Goal: Find specific page/section: Find specific page/section

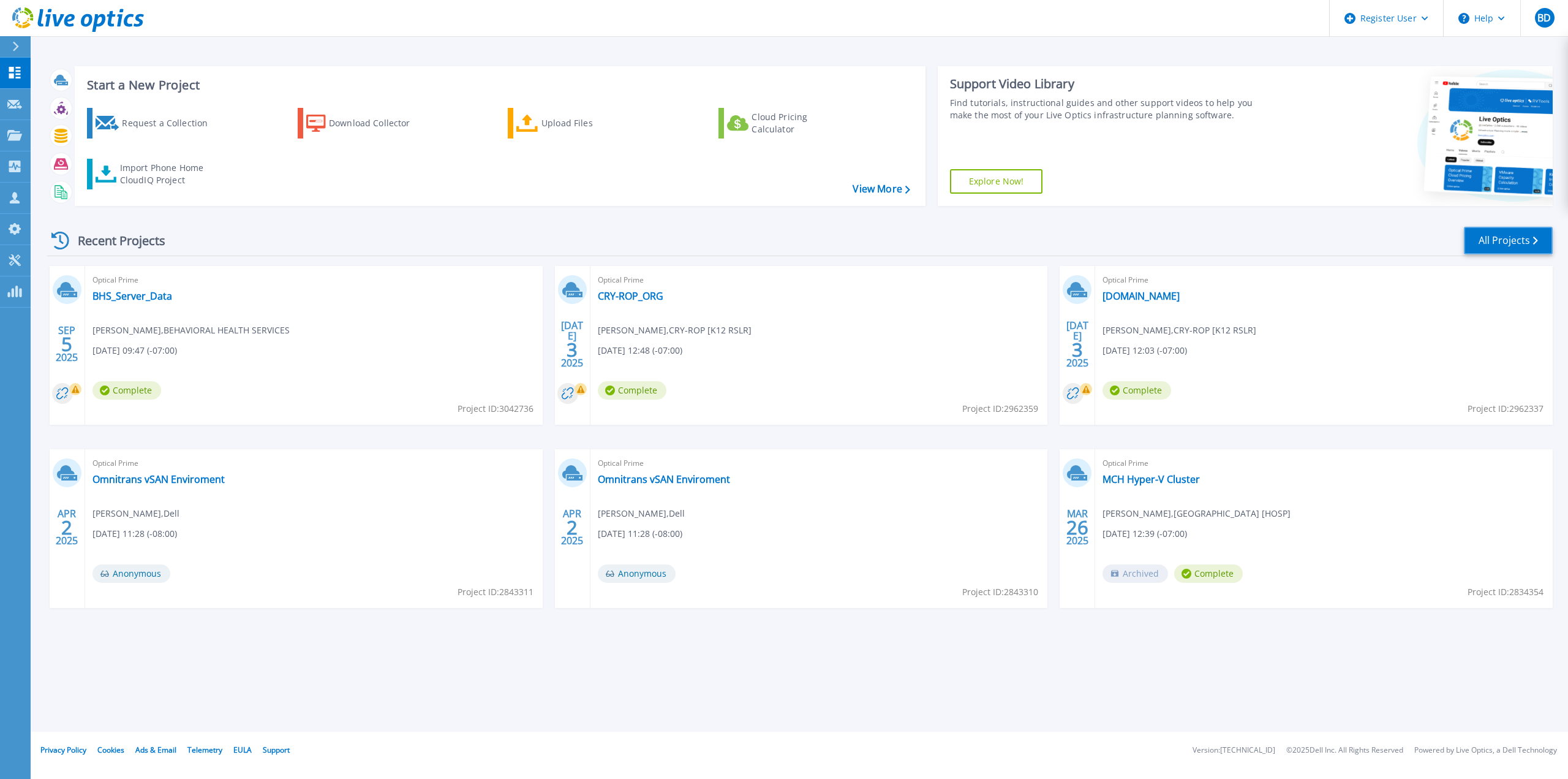
click at [1508, 248] on link "All Projects" at bounding box center [1509, 240] width 89 height 27
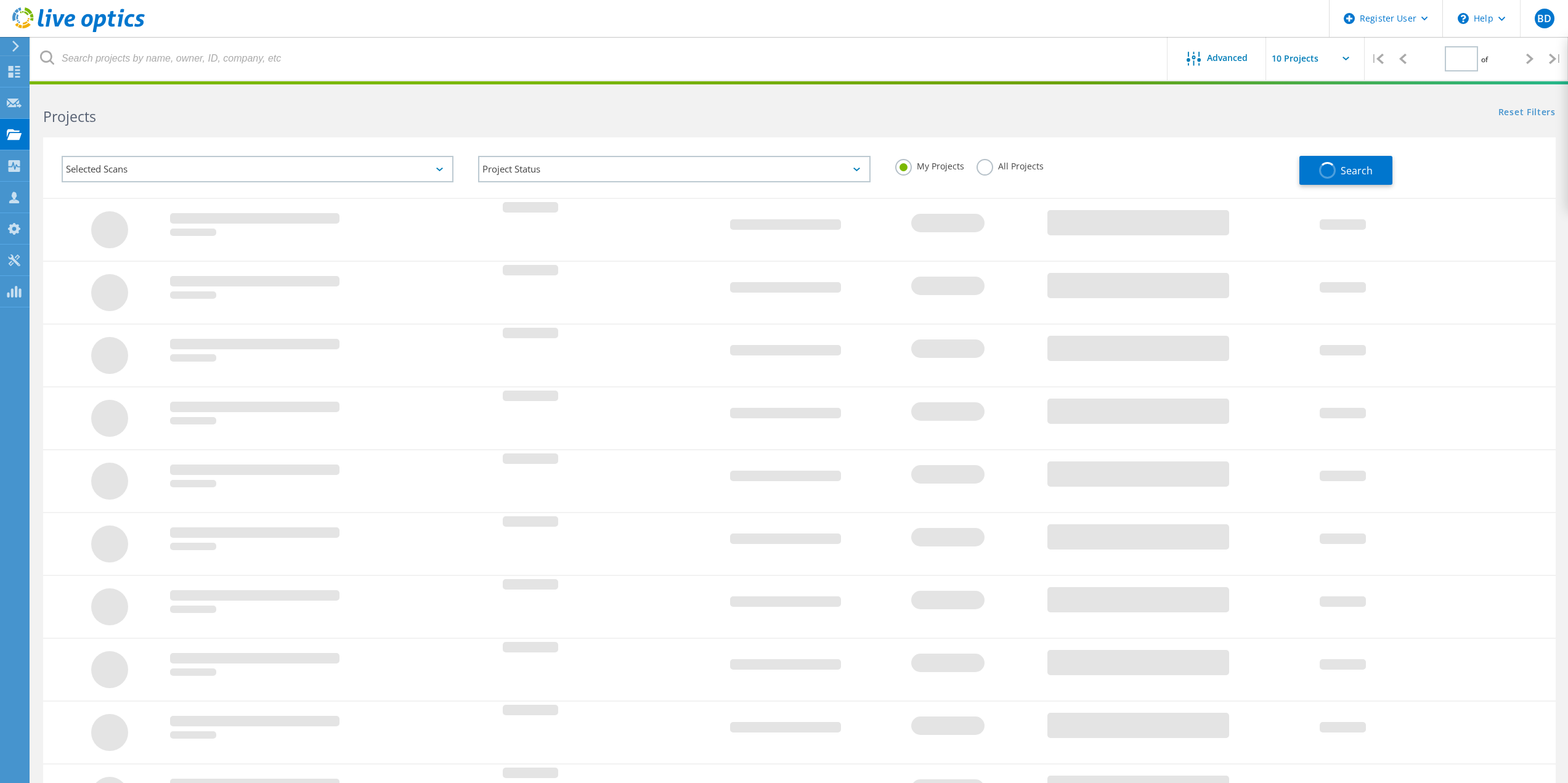
type input "1"
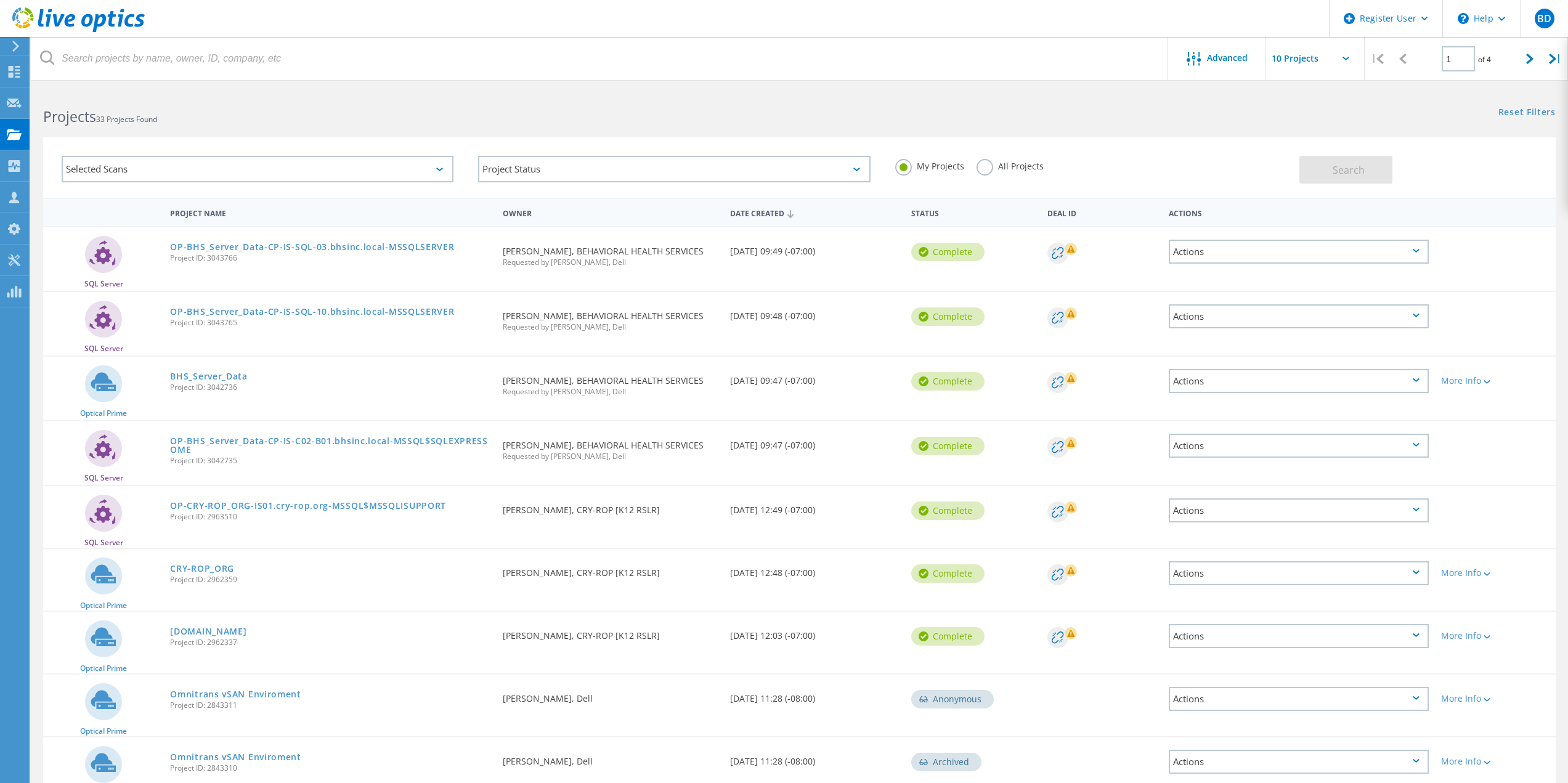
click at [986, 170] on label "All Projects" at bounding box center [1010, 164] width 67 height 12
click at [0, 0] on input "All Projects" at bounding box center [0, 0] width 0 height 0
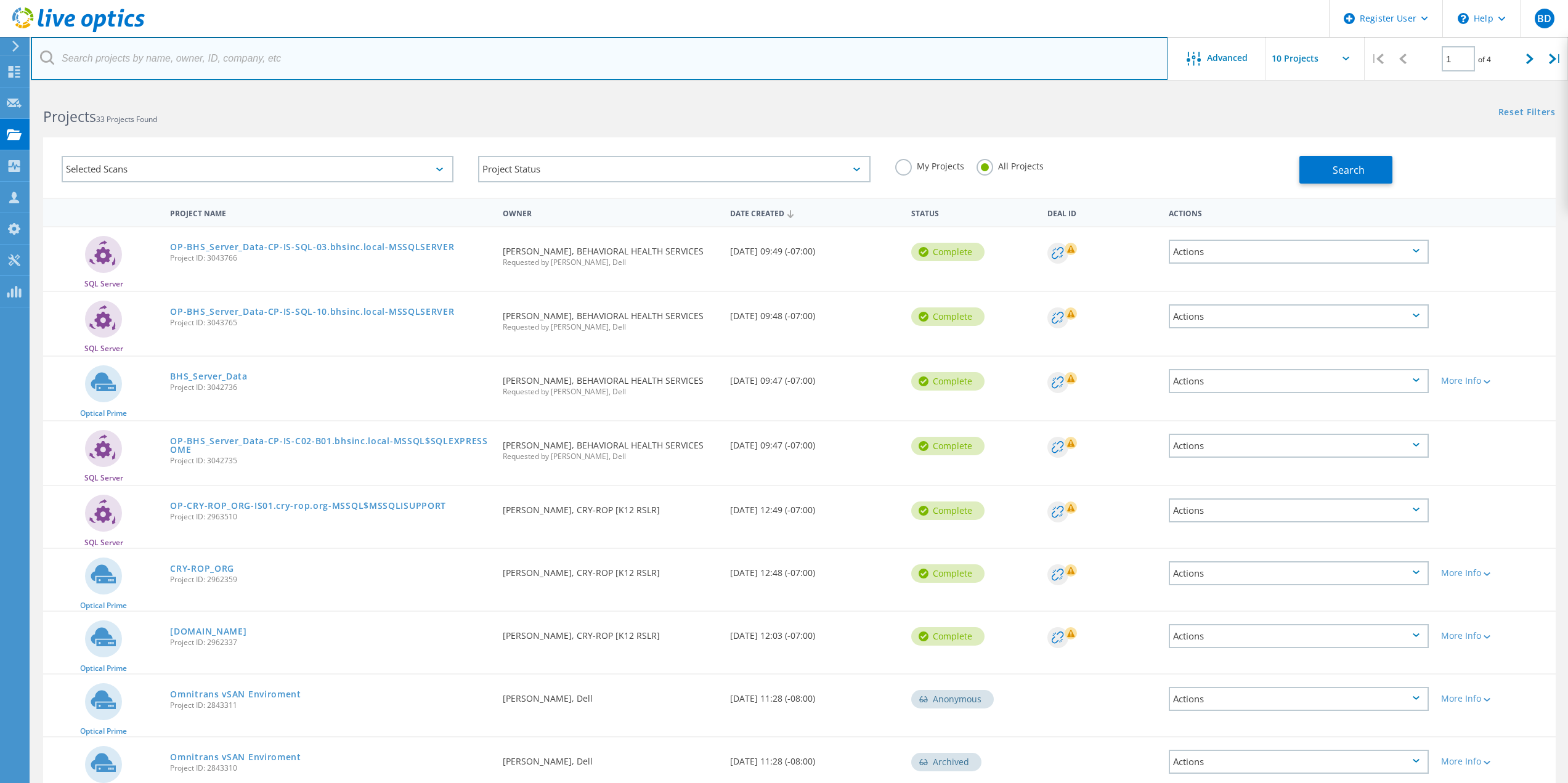
click at [248, 56] on input "text" at bounding box center [599, 59] width 1137 height 43
type input "financial partners"
